Goal: Check status: Check status

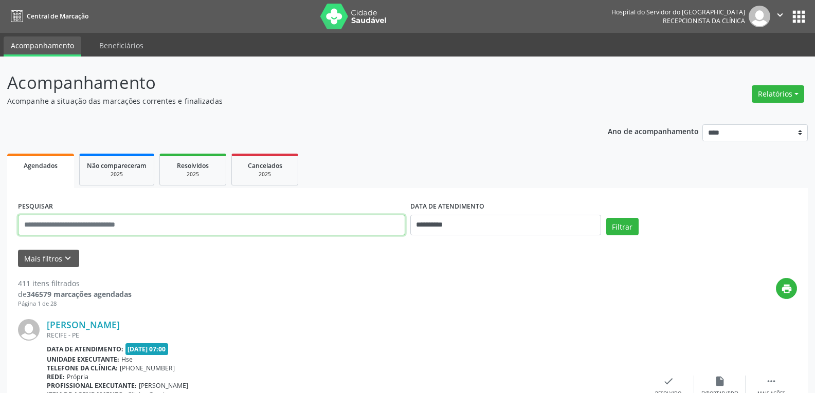
drag, startPoint x: 155, startPoint y: 230, endPoint x: 11, endPoint y: 203, distance: 146.6
type input "**********"
click at [606, 218] on button "Filtrar" at bounding box center [622, 226] width 32 height 17
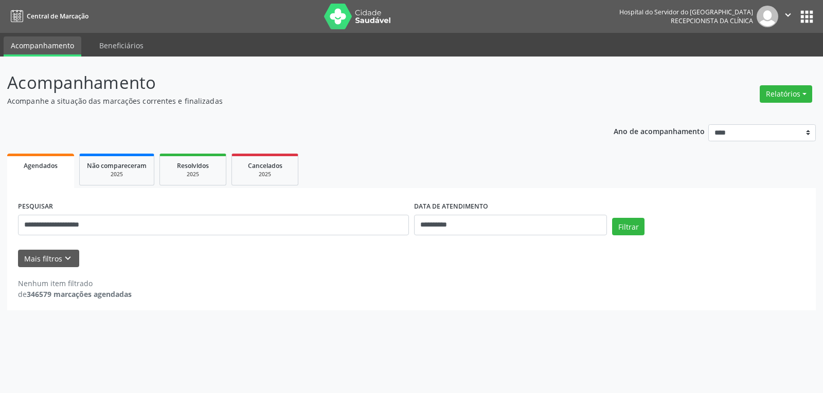
click at [361, 8] on img at bounding box center [357, 17] width 67 height 26
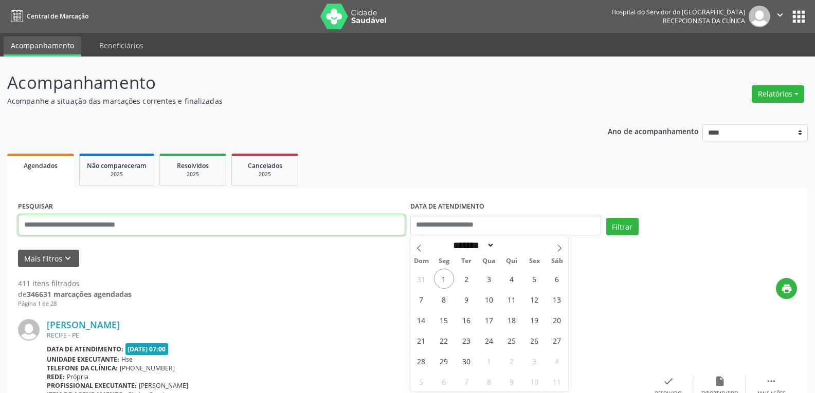
drag, startPoint x: 0, startPoint y: 0, endPoint x: 351, endPoint y: 228, distance: 418.3
click at [351, 228] on input "text" at bounding box center [211, 225] width 387 height 21
paste input "**********"
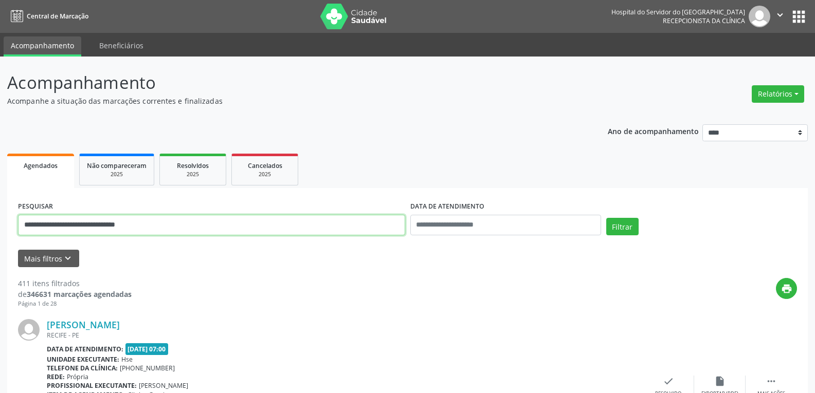
drag, startPoint x: 150, startPoint y: 229, endPoint x: 0, endPoint y: 198, distance: 152.8
type input "**********"
click at [606, 218] on button "Filtrar" at bounding box center [622, 226] width 32 height 17
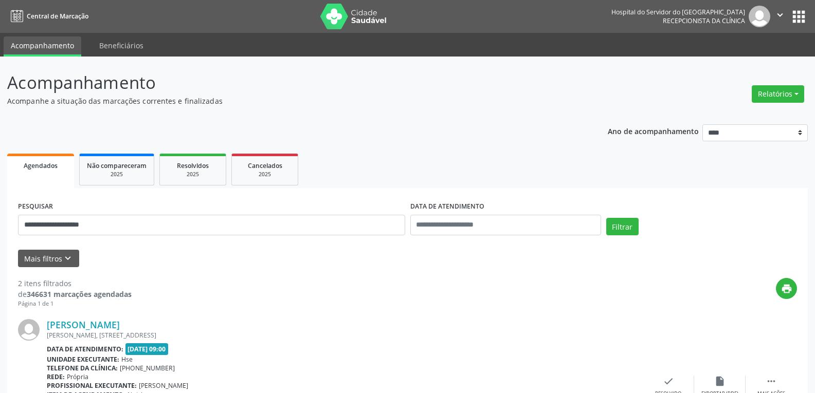
scroll to position [247, 0]
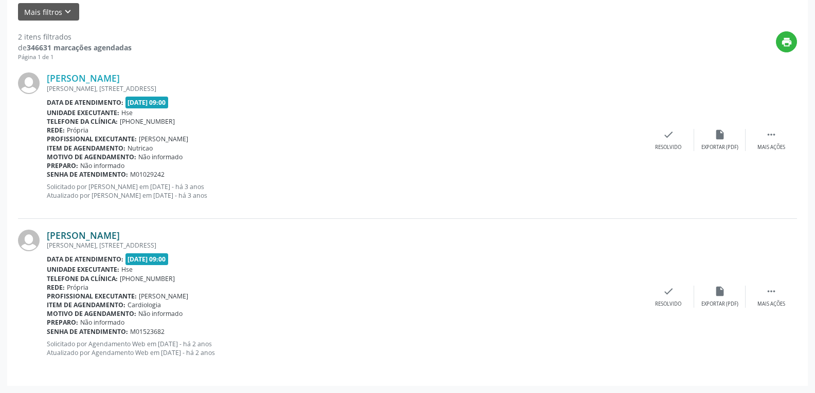
click at [92, 235] on link "Joao Rodrigues Vieira Ferraz" at bounding box center [83, 235] width 73 height 11
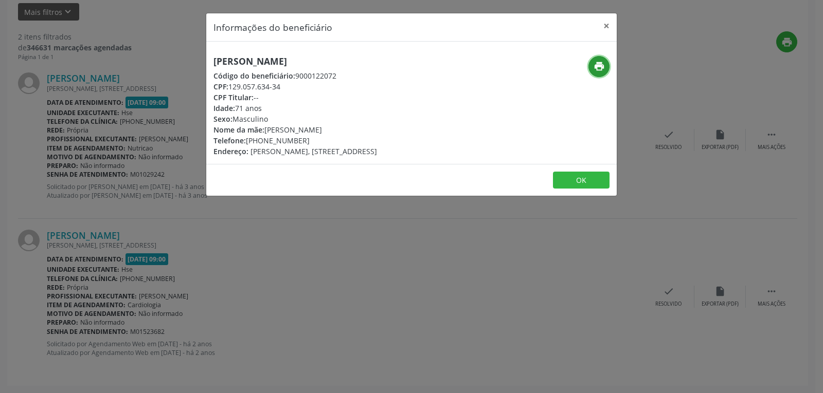
click at [597, 65] on icon "print" at bounding box center [599, 66] width 11 height 11
drag, startPoint x: 229, startPoint y: 86, endPoint x: 345, endPoint y: 86, distance: 115.7
click at [345, 86] on div "CPF: 129.057.634-34" at bounding box center [295, 86] width 164 height 11
copy div "129.057.634-34"
drag, startPoint x: 259, startPoint y: 141, endPoint x: 338, endPoint y: 139, distance: 78.7
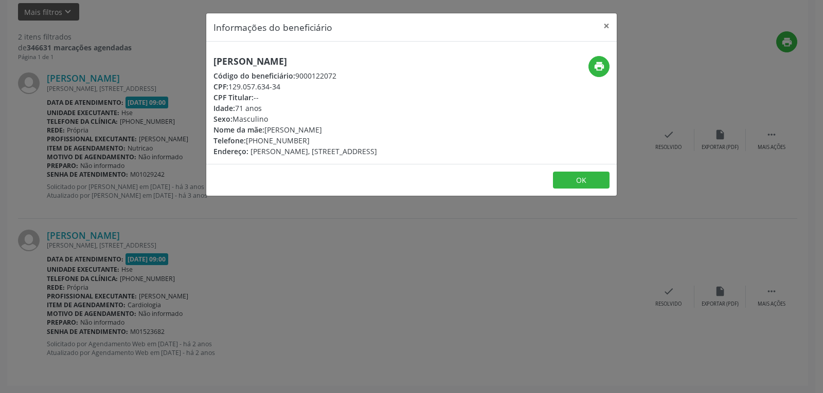
click at [338, 139] on div "Telefone: (81) 99718-8909" at bounding box center [295, 140] width 164 height 11
copy div "99718-8909"
click at [608, 24] on button "×" at bounding box center [606, 25] width 21 height 25
